Goal: Find specific fact: Find specific fact

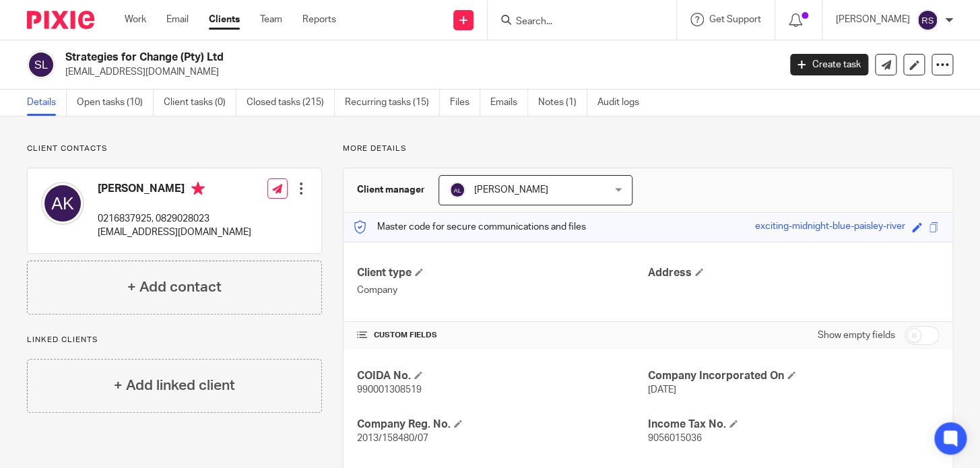
click at [614, 18] on input "Search" at bounding box center [575, 22] width 121 height 12
type input "s"
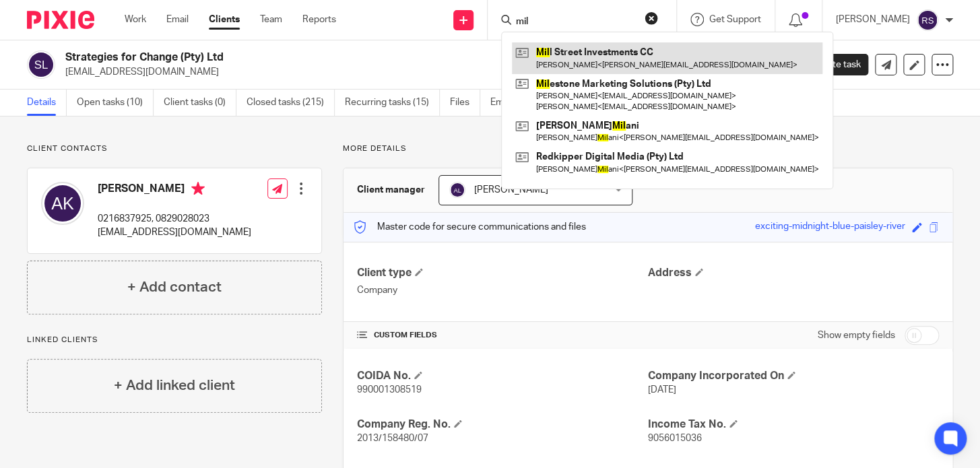
type input "mil"
click at [637, 62] on link at bounding box center [667, 57] width 311 height 31
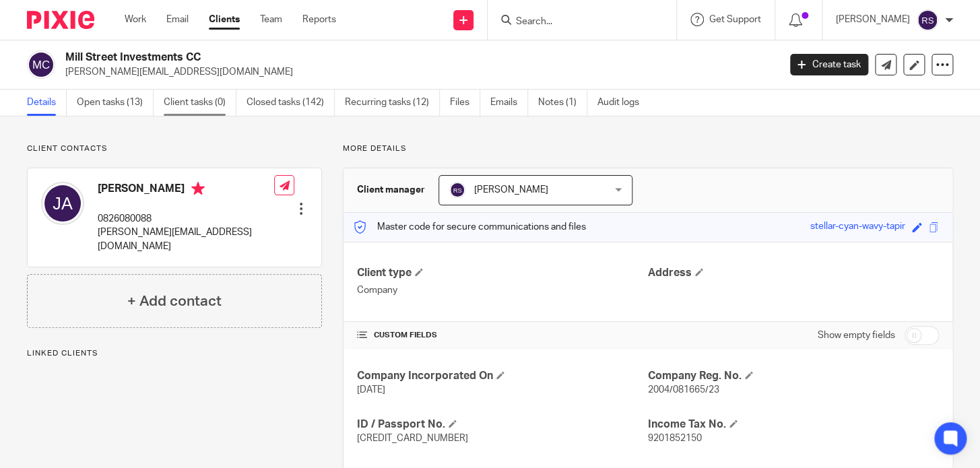
click at [204, 104] on link "Client tasks (0)" at bounding box center [200, 103] width 73 height 26
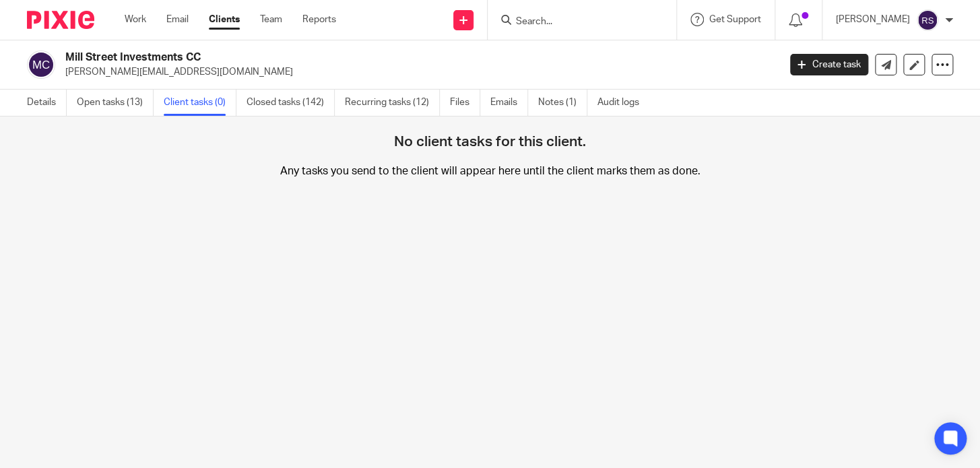
click at [269, 106] on link "Closed tasks (142)" at bounding box center [291, 103] width 88 height 26
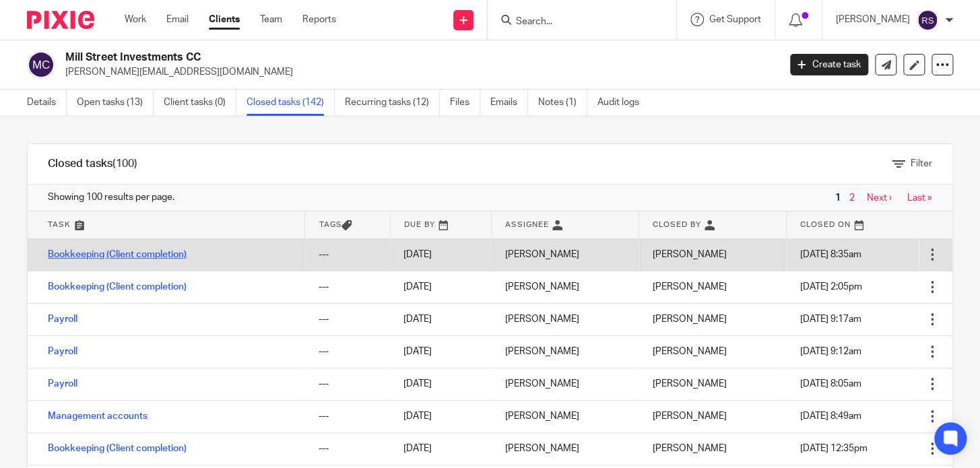
click at [131, 251] on link "Bookkeeping (Client completion)" at bounding box center [117, 254] width 139 height 9
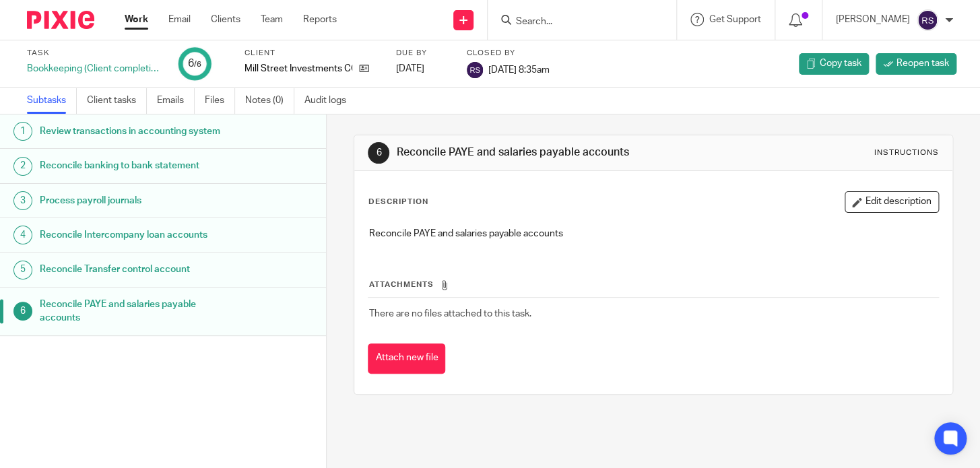
click at [88, 176] on h1 "Reconcile banking to bank statement" at bounding box center [131, 166] width 182 height 20
click at [106, 321] on h1 "Reconcile PAYE and salaries payable accounts" at bounding box center [131, 311] width 182 height 34
drag, startPoint x: 635, startPoint y: 150, endPoint x: 381, endPoint y: 161, distance: 254.2
click at [381, 161] on div "6 Reconcile PAYE and salaries payable accounts Instructions" at bounding box center [653, 153] width 571 height 22
copy div "Reconcile PAYE and salaries payable accounts"
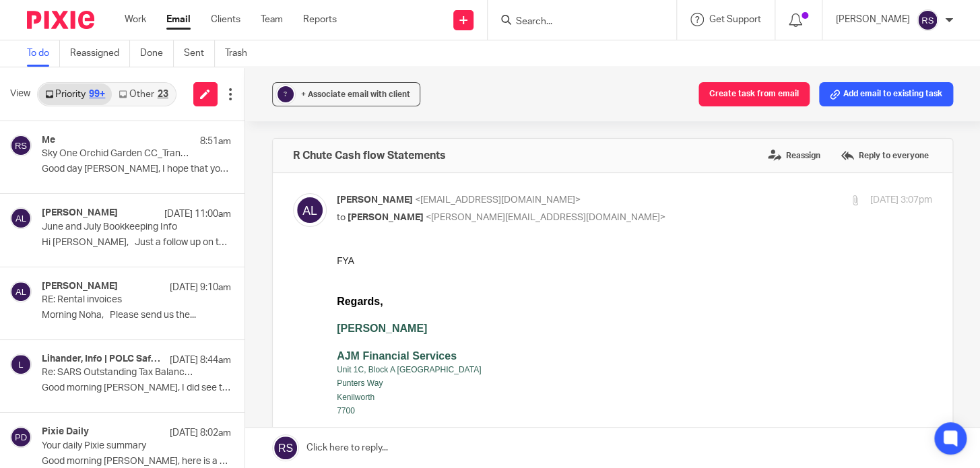
scroll to position [490, 0]
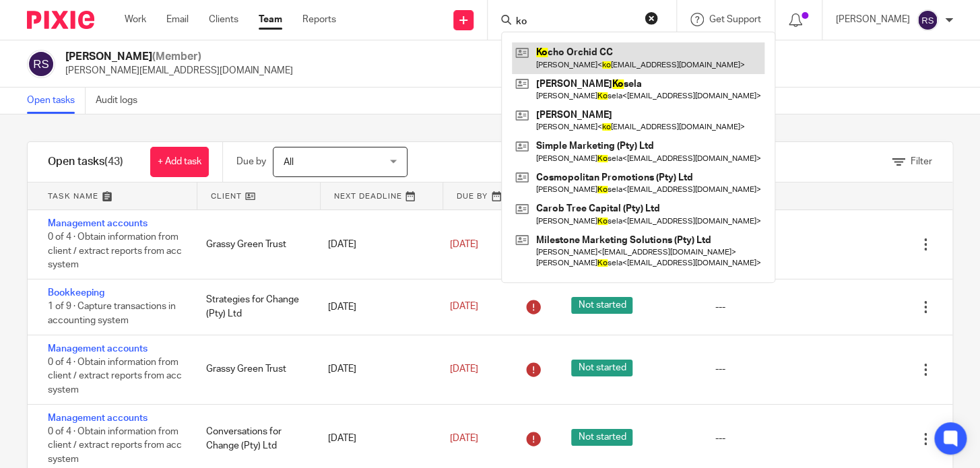
type input "ko"
click at [647, 69] on link at bounding box center [638, 57] width 253 height 31
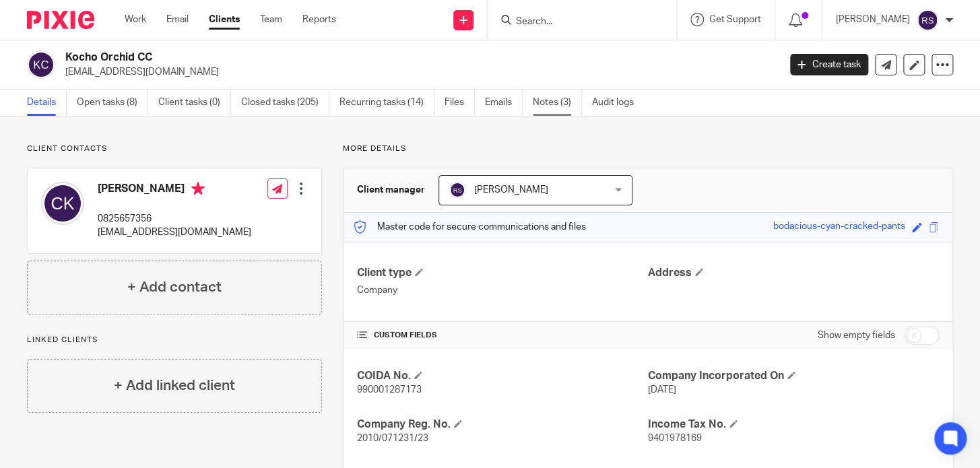
click at [555, 106] on link "Notes (3)" at bounding box center [557, 103] width 49 height 26
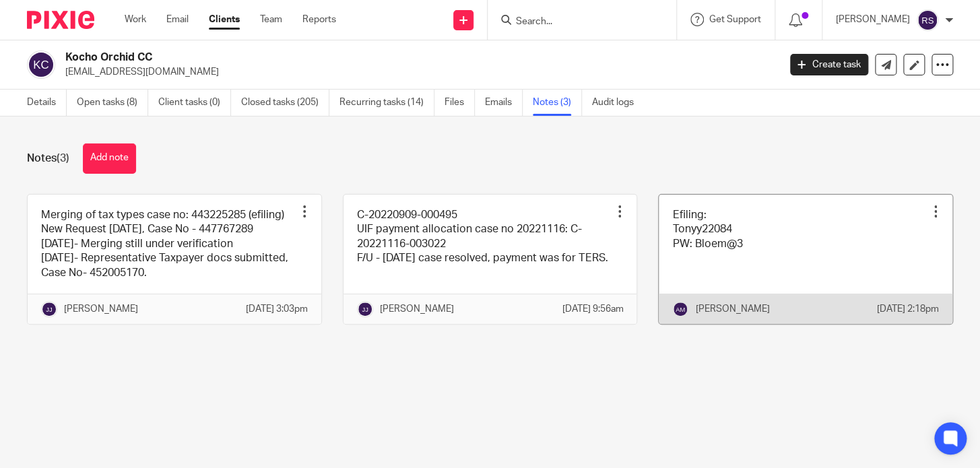
click at [659, 263] on link at bounding box center [806, 259] width 294 height 129
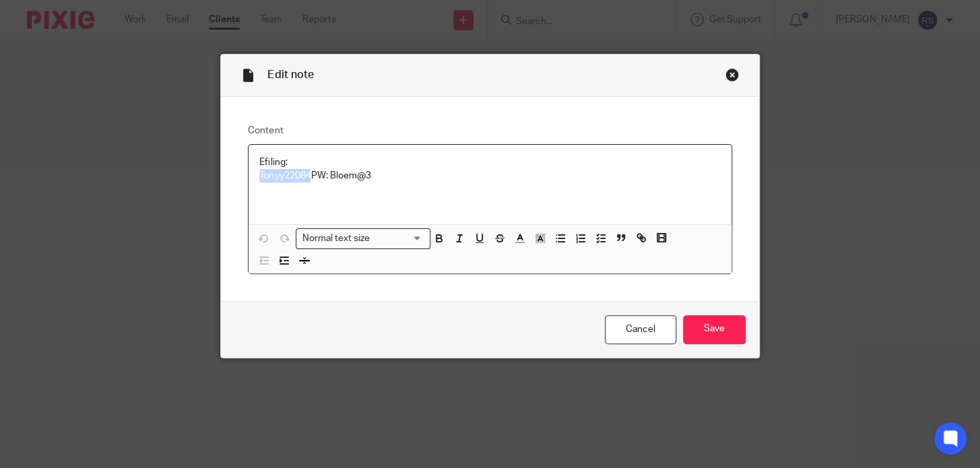
drag, startPoint x: 306, startPoint y: 175, endPoint x: 259, endPoint y: 173, distance: 47.2
click at [254, 175] on div "Efiling: Tonyy22084 PW: Bloem@3" at bounding box center [490, 184] width 482 height 79
copy p "Tonyy22084"
drag, startPoint x: 372, startPoint y: 175, endPoint x: 328, endPoint y: 174, distance: 43.8
click at [328, 174] on p "Efiling: Tonyy22084 PW: Bloem@3" at bounding box center [489, 170] width 461 height 28
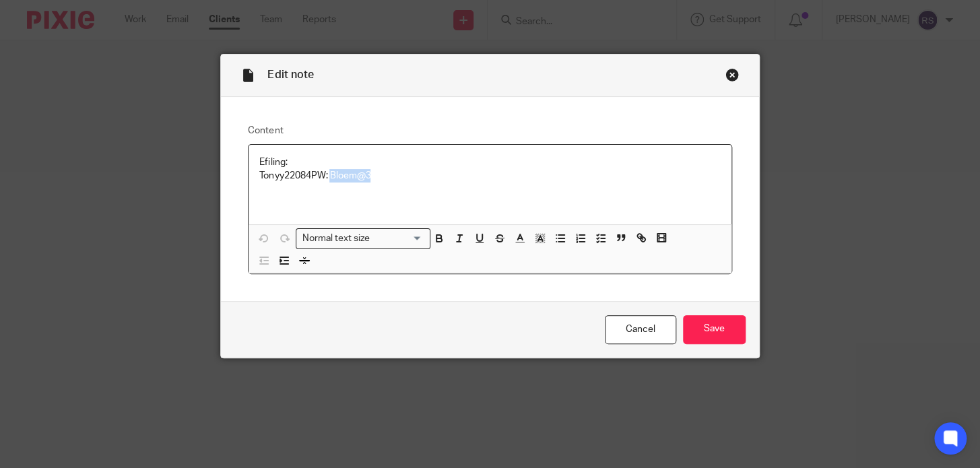
copy p "Bloem@3"
drag, startPoint x: 412, startPoint y: 68, endPoint x: 427, endPoint y: 162, distance: 94.9
click at [427, 162] on form "Edit note Content Efiling: Tonyy22084 PW: Bloem@3 Normal text size Loading... R…" at bounding box center [490, 206] width 538 height 303
drag, startPoint x: 310, startPoint y: 176, endPoint x: 253, endPoint y: 175, distance: 56.6
click at [253, 175] on div "Efiling: Tonyy22084 PW: Bloem@3" at bounding box center [490, 184] width 482 height 79
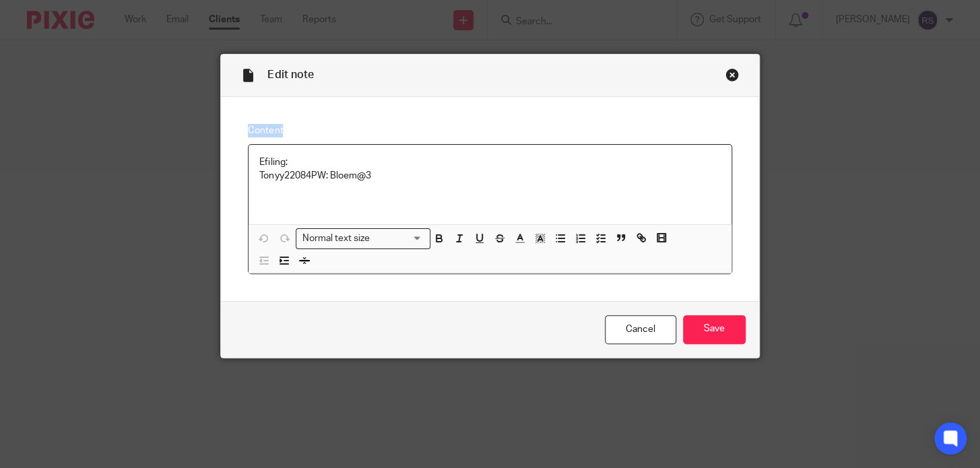
copy p "Tonyy22084"
drag, startPoint x: 389, startPoint y: 181, endPoint x: 329, endPoint y: 179, distance: 60.0
click at [329, 179] on p "Efiling: Tonyy22084 PW: Bloem@3" at bounding box center [489, 170] width 461 height 28
copy p "Bloem@3"
